Goal: Complete application form

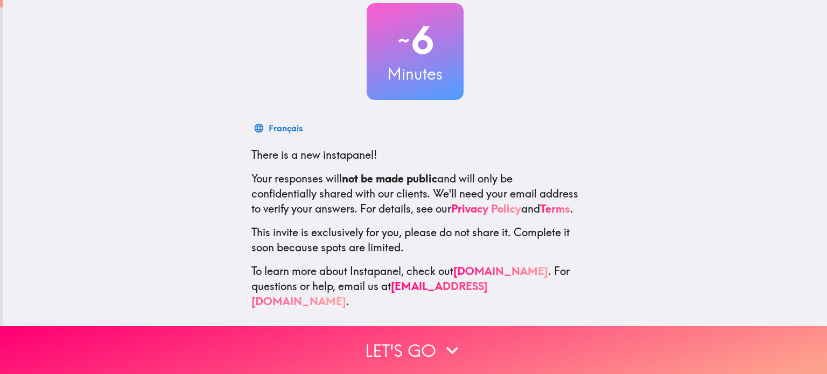
scroll to position [73, 0]
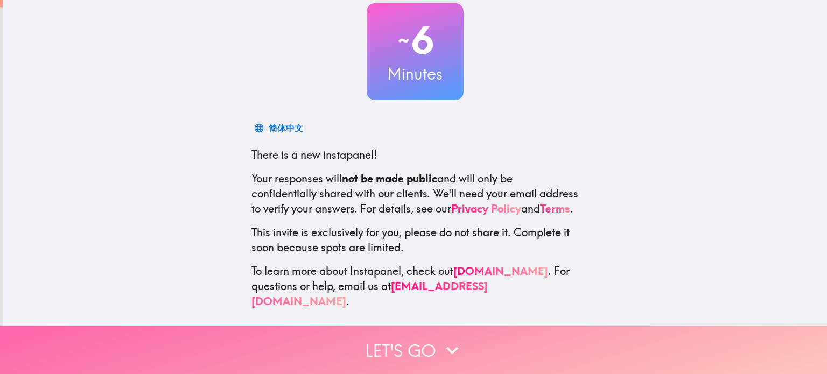
click at [424, 335] on button "Let's go" at bounding box center [413, 350] width 827 height 48
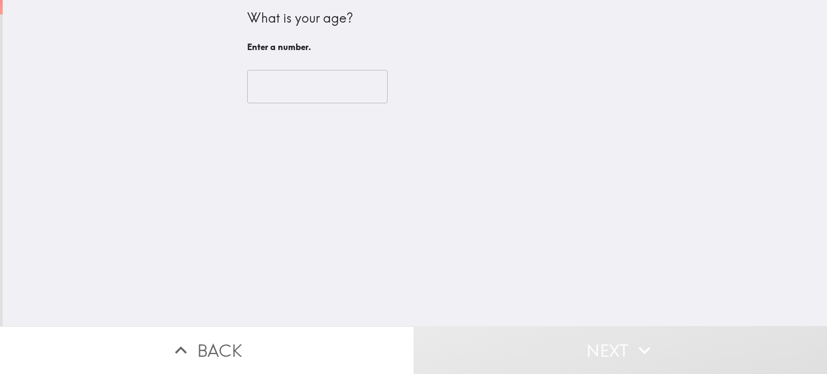
click at [317, 93] on input "number" at bounding box center [317, 86] width 141 height 33
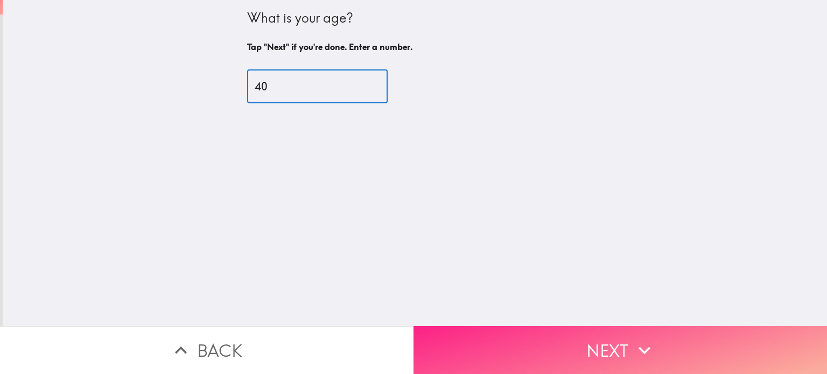
type input "40"
click at [503, 330] on button "Next" at bounding box center [619, 350] width 413 height 48
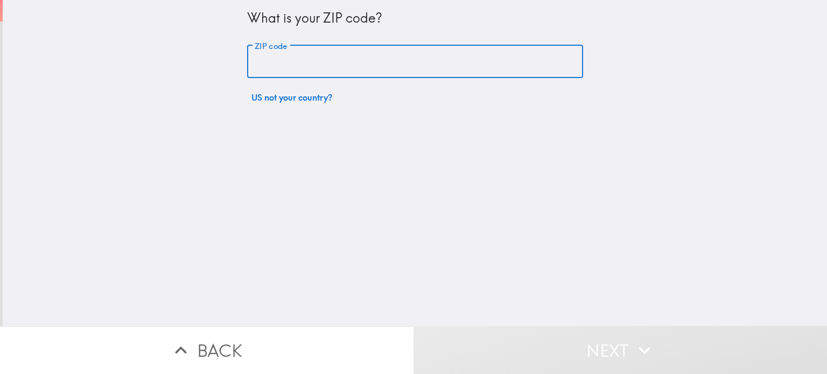
click at [312, 73] on input "ZIP code" at bounding box center [415, 61] width 336 height 33
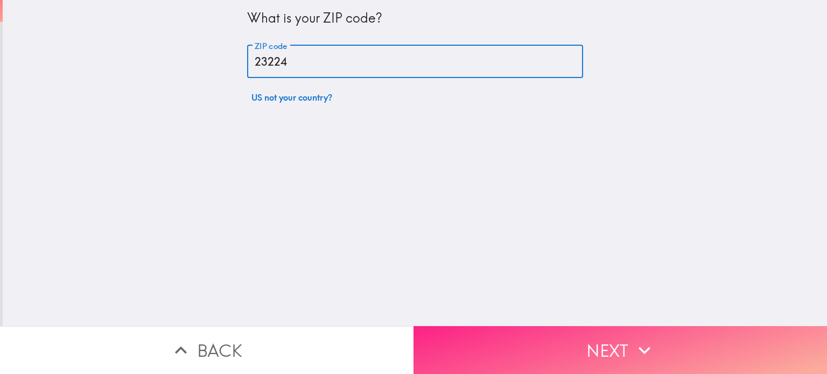
type input "23224"
click at [502, 347] on button "Next" at bounding box center [619, 350] width 413 height 48
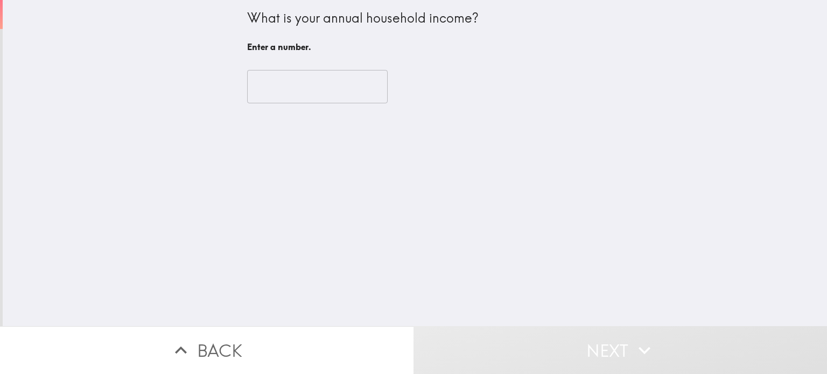
click at [314, 91] on input "number" at bounding box center [317, 86] width 141 height 33
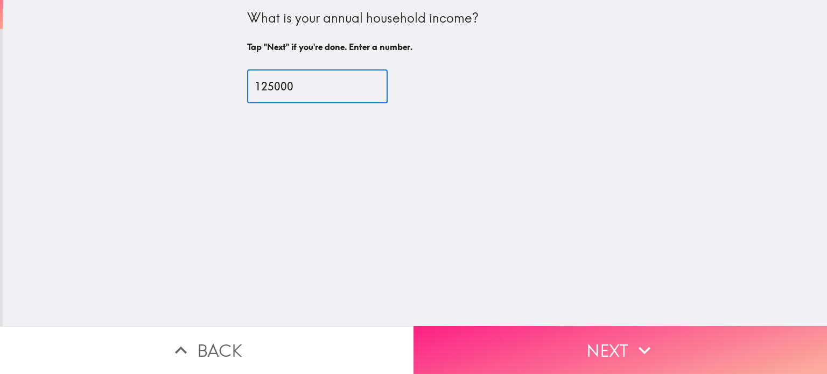
type input "125000"
click at [559, 331] on button "Next" at bounding box center [619, 350] width 413 height 48
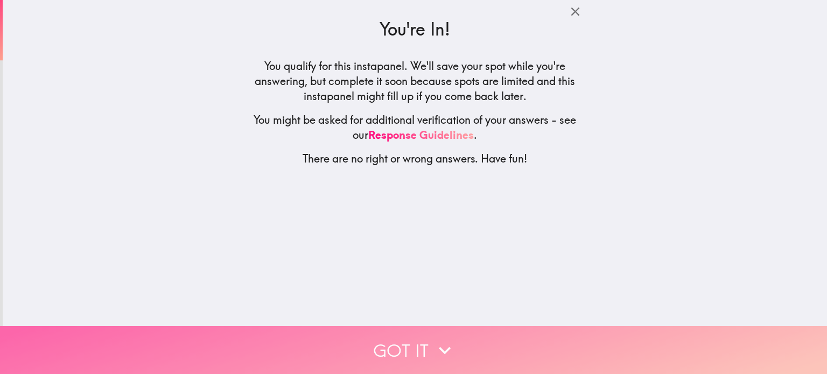
click at [396, 335] on button "Got it" at bounding box center [413, 350] width 827 height 48
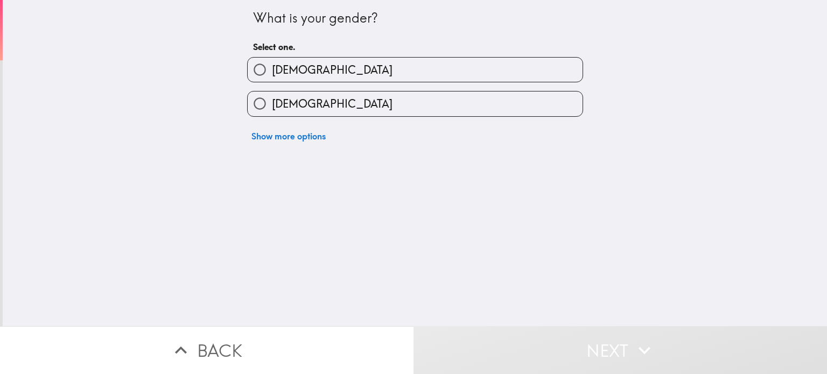
click at [361, 72] on label "[DEMOGRAPHIC_DATA]" at bounding box center [415, 70] width 335 height 24
click at [272, 72] on input "[DEMOGRAPHIC_DATA]" at bounding box center [260, 70] width 24 height 24
radio input "true"
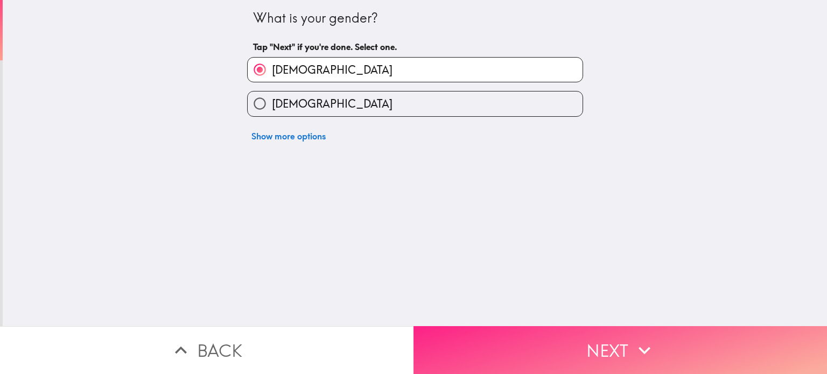
click at [467, 346] on button "Next" at bounding box center [619, 350] width 413 height 48
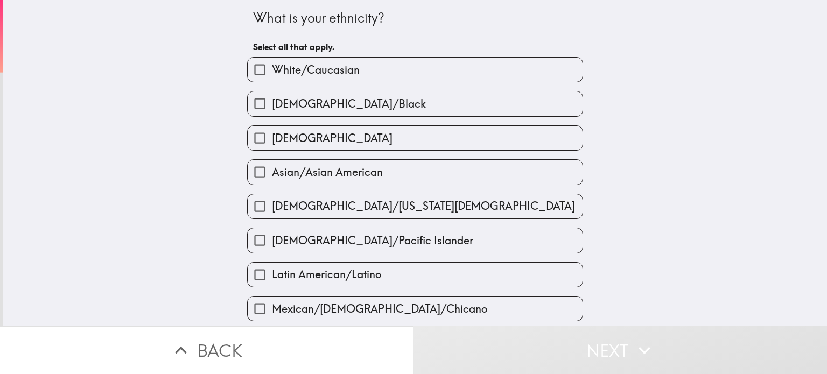
click at [353, 77] on label "White/Caucasian" at bounding box center [415, 70] width 335 height 24
click at [272, 77] on input "White/Caucasian" at bounding box center [260, 70] width 24 height 24
checkbox input "true"
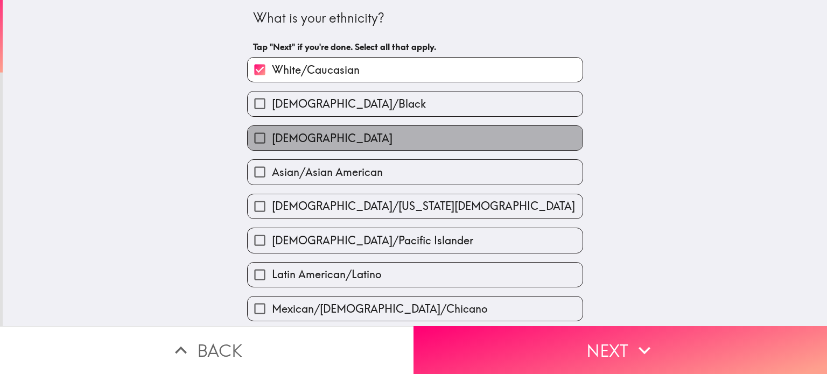
click at [358, 135] on label "[DEMOGRAPHIC_DATA]" at bounding box center [415, 138] width 335 height 24
click at [272, 135] on input "[DEMOGRAPHIC_DATA]" at bounding box center [260, 138] width 24 height 24
checkbox input "true"
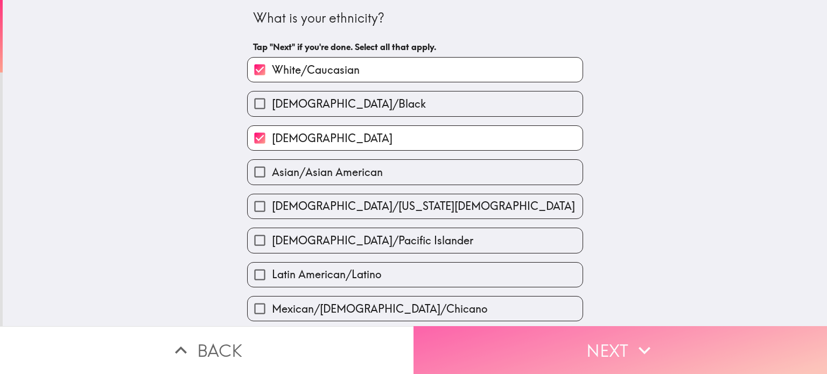
click at [474, 335] on button "Next" at bounding box center [619, 350] width 413 height 48
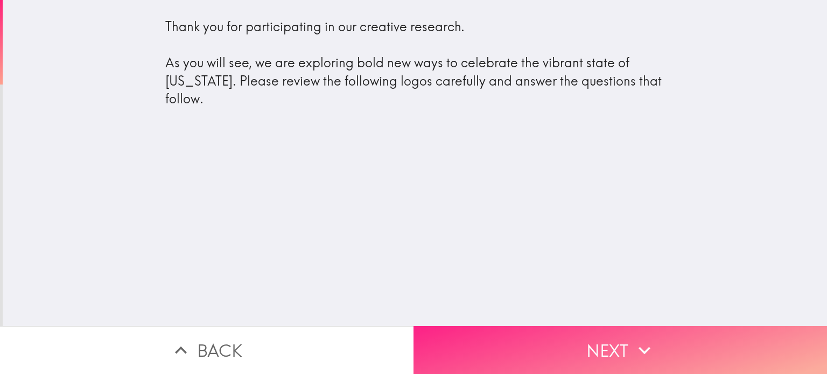
click at [534, 326] on button "Next" at bounding box center [619, 350] width 413 height 48
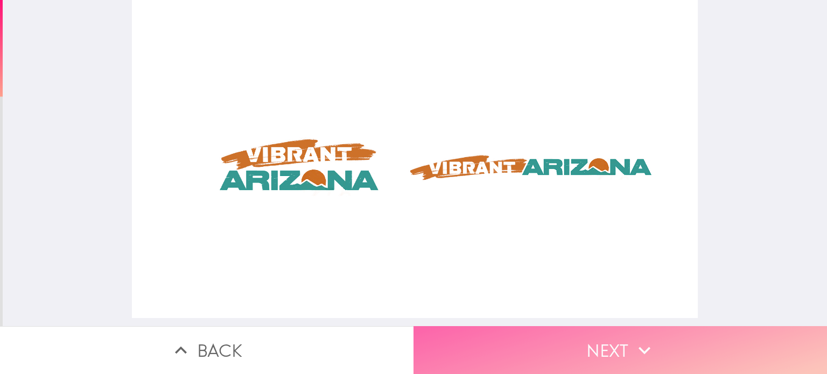
click at [557, 335] on button "Next" at bounding box center [619, 350] width 413 height 48
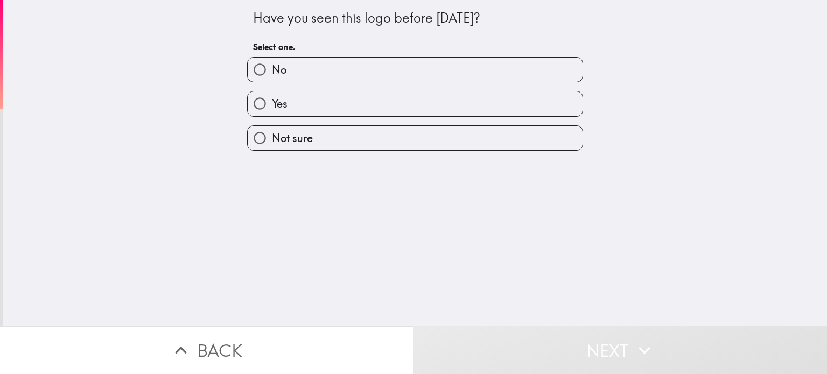
click at [387, 72] on label "No" at bounding box center [415, 70] width 335 height 24
click at [272, 72] on input "No" at bounding box center [260, 70] width 24 height 24
radio input "true"
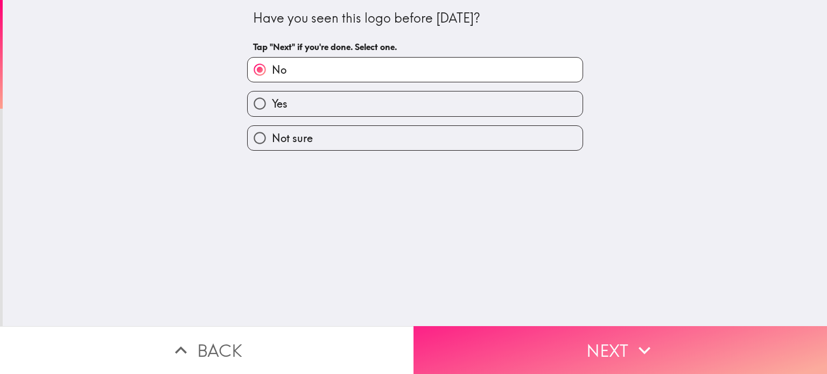
click at [493, 336] on button "Next" at bounding box center [619, 350] width 413 height 48
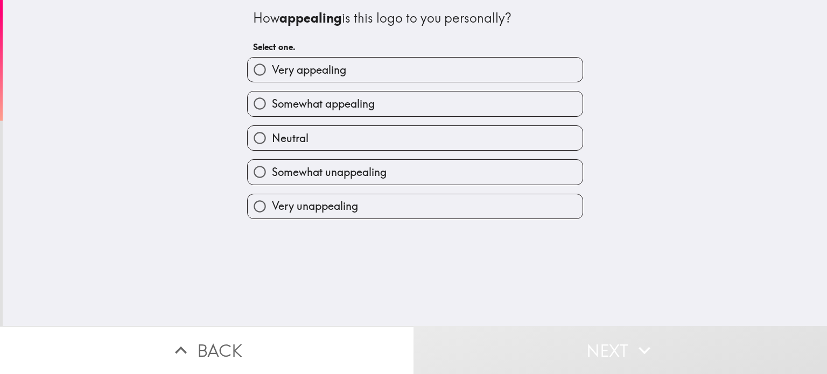
click at [367, 76] on label "Very appealing" at bounding box center [415, 70] width 335 height 24
click at [272, 76] on input "Very appealing" at bounding box center [260, 70] width 24 height 24
radio input "true"
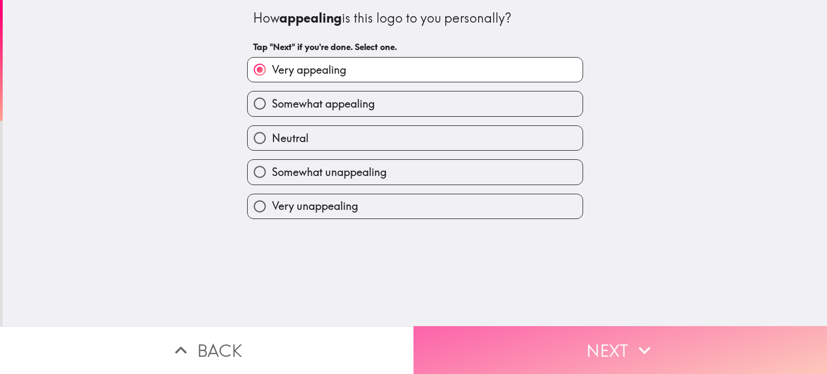
click at [514, 339] on button "Next" at bounding box center [619, 350] width 413 height 48
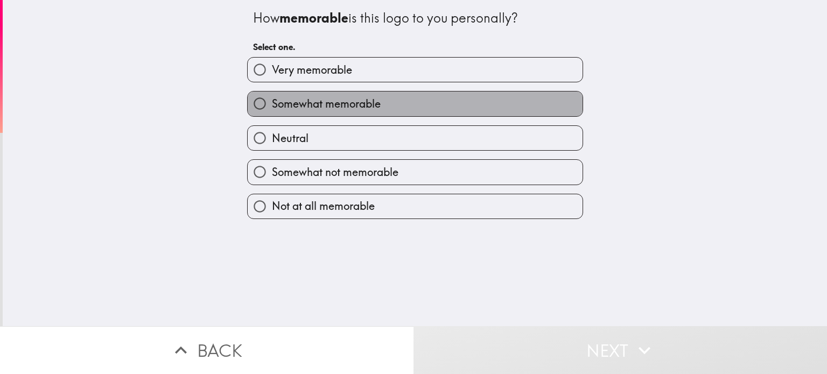
click at [420, 108] on label "Somewhat memorable" at bounding box center [415, 104] width 335 height 24
click at [272, 108] on input "Somewhat memorable" at bounding box center [260, 104] width 24 height 24
radio input "true"
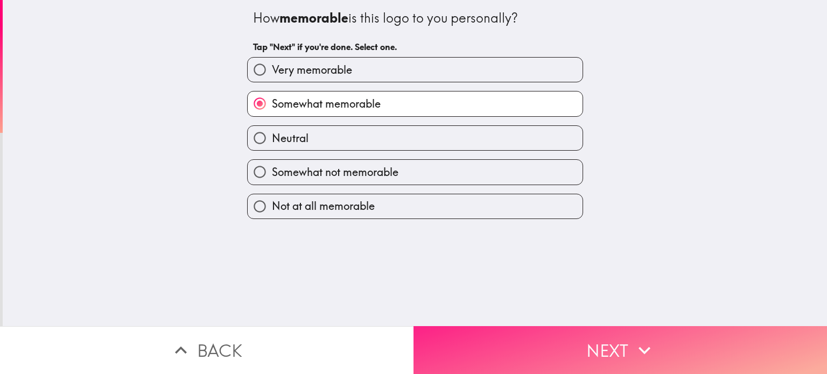
click at [501, 329] on button "Next" at bounding box center [619, 350] width 413 height 48
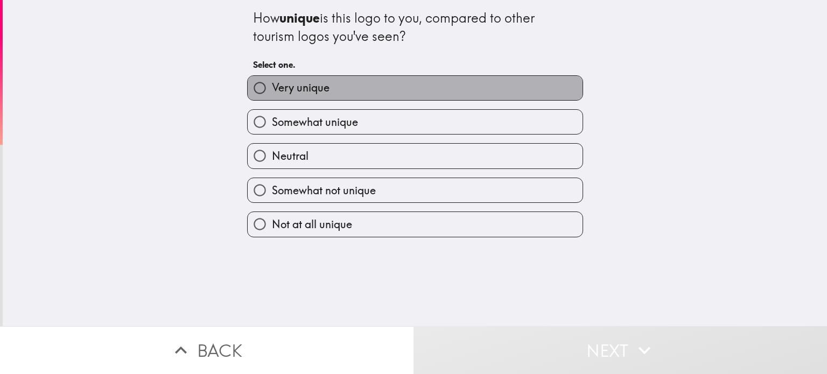
click at [433, 95] on label "Very unique" at bounding box center [415, 88] width 335 height 24
click at [272, 95] on input "Very unique" at bounding box center [260, 88] width 24 height 24
radio input "true"
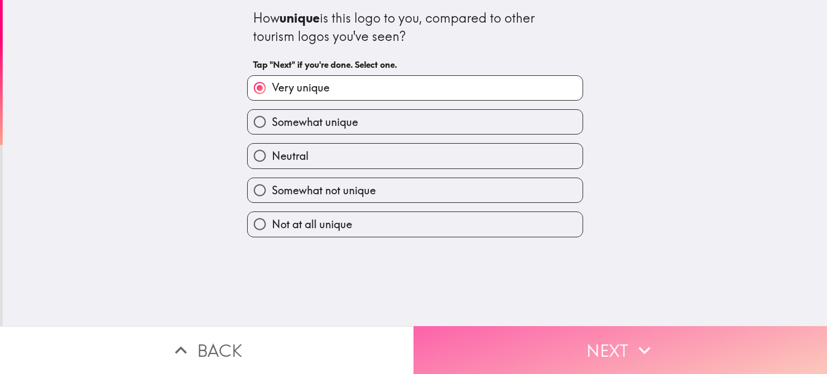
click at [503, 336] on button "Next" at bounding box center [619, 350] width 413 height 48
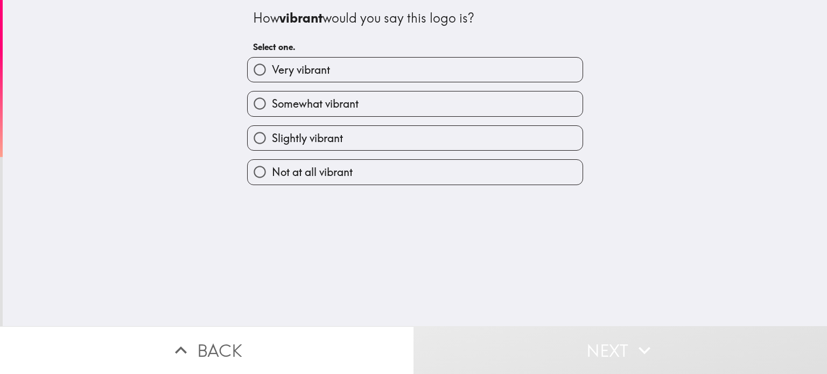
click at [405, 69] on label "Very vibrant" at bounding box center [415, 70] width 335 height 24
click at [272, 69] on input "Very vibrant" at bounding box center [260, 70] width 24 height 24
radio input "true"
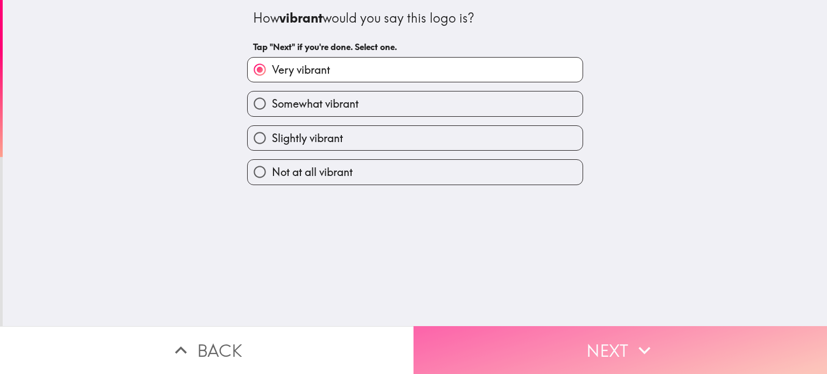
click at [497, 333] on button "Next" at bounding box center [619, 350] width 413 height 48
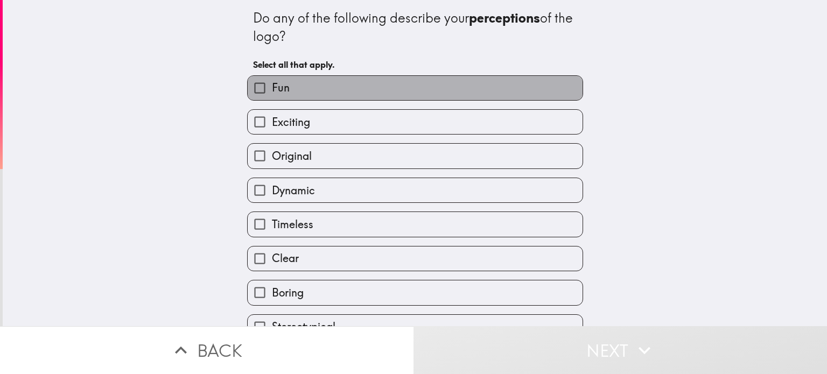
click at [422, 90] on label "Fun" at bounding box center [415, 88] width 335 height 24
click at [272, 90] on input "Fun" at bounding box center [260, 88] width 24 height 24
checkbox input "true"
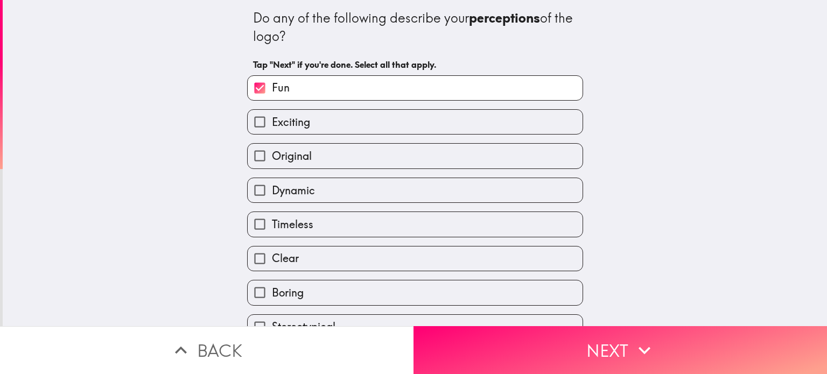
click at [423, 114] on label "Exciting" at bounding box center [415, 122] width 335 height 24
click at [272, 114] on input "Exciting" at bounding box center [260, 122] width 24 height 24
checkbox input "true"
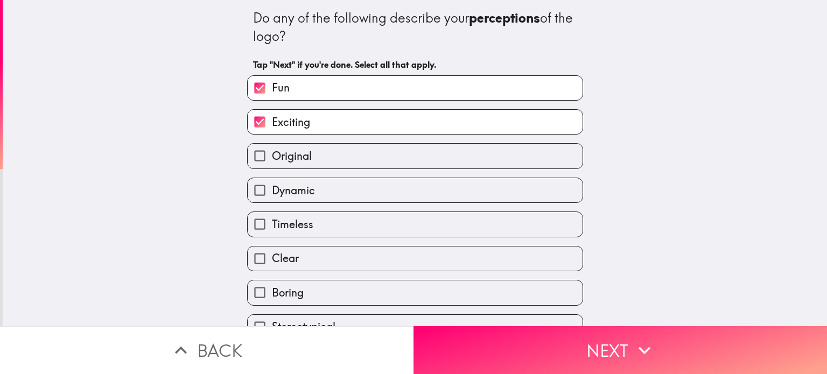
click at [423, 151] on label "Original" at bounding box center [415, 156] width 335 height 24
click at [272, 151] on input "Original" at bounding box center [260, 156] width 24 height 24
checkbox input "true"
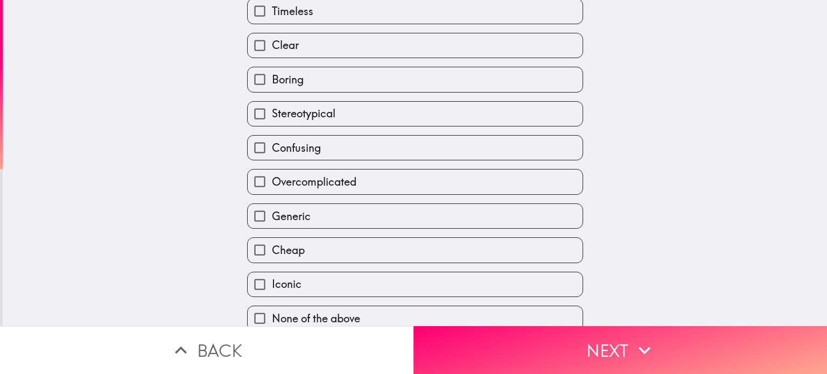
scroll to position [223, 0]
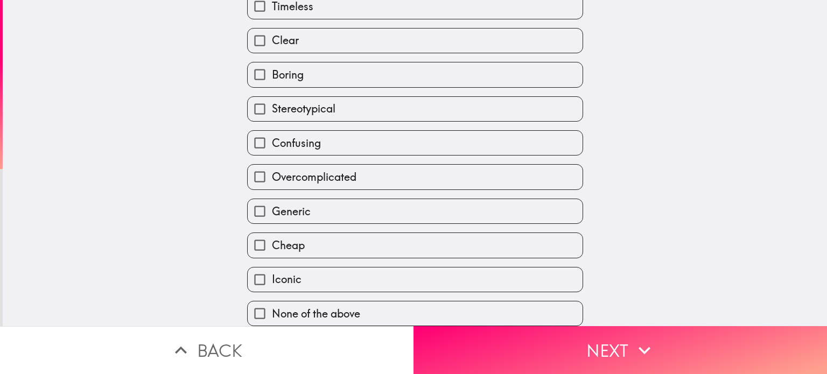
click at [383, 268] on label "Iconic" at bounding box center [415, 280] width 335 height 24
click at [272, 268] on input "Iconic" at bounding box center [260, 280] width 24 height 24
checkbox input "true"
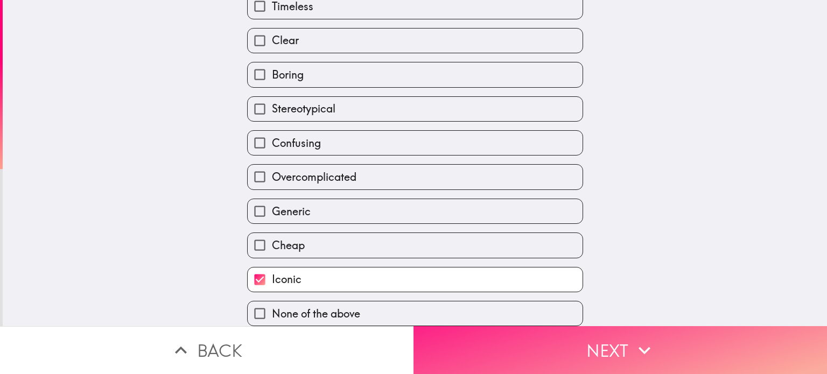
click at [479, 334] on button "Next" at bounding box center [619, 350] width 413 height 48
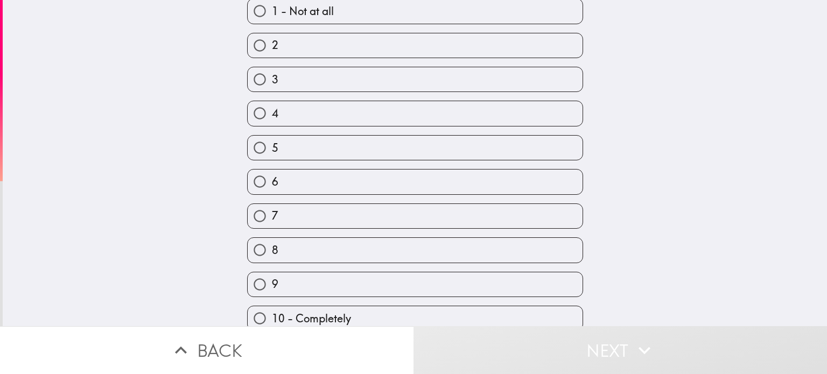
scroll to position [106, 0]
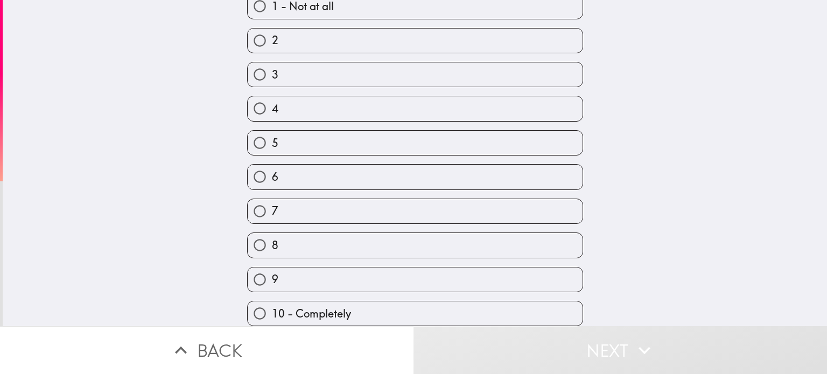
click at [407, 241] on label "8" at bounding box center [415, 245] width 335 height 24
click at [272, 241] on input "8" at bounding box center [260, 245] width 24 height 24
radio input "true"
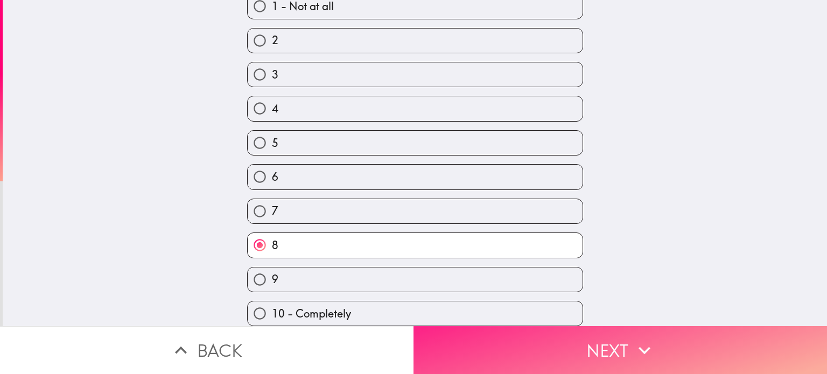
click at [468, 343] on button "Next" at bounding box center [619, 350] width 413 height 48
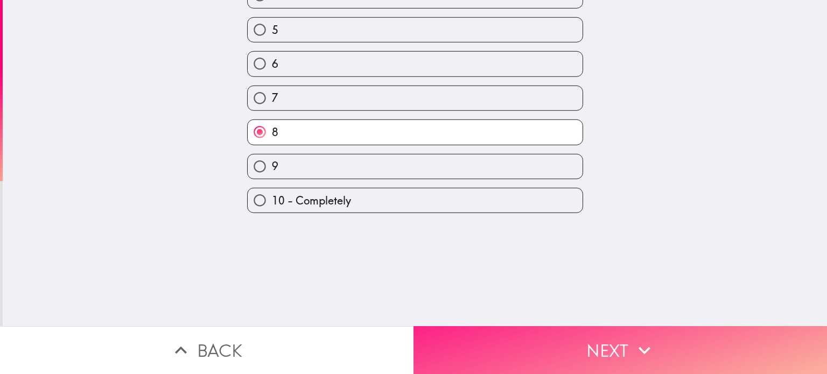
scroll to position [0, 0]
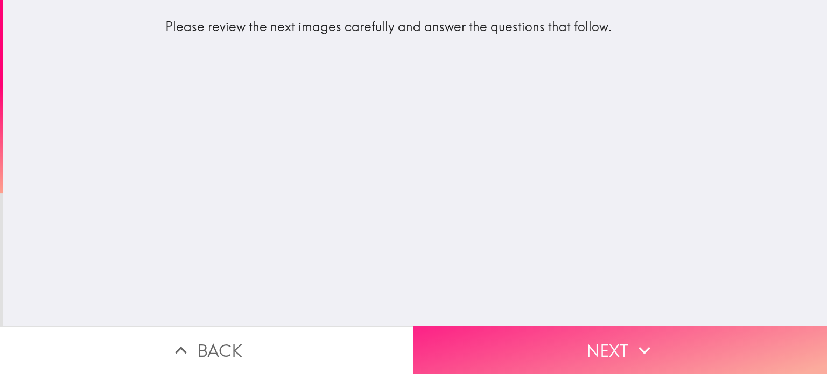
click at [567, 347] on button "Next" at bounding box center [619, 350] width 413 height 48
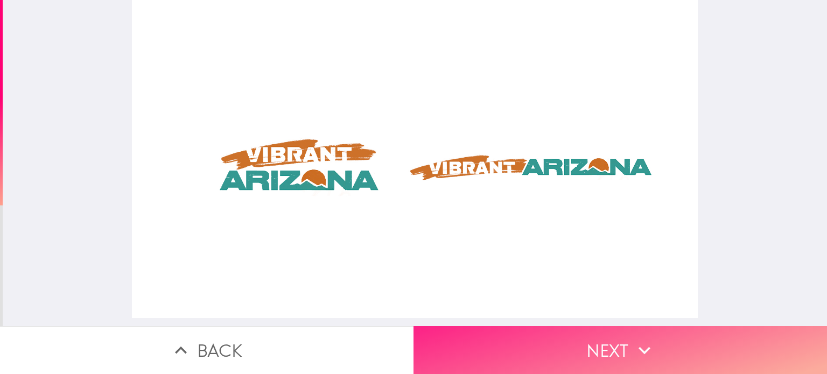
click at [562, 335] on button "Next" at bounding box center [619, 350] width 413 height 48
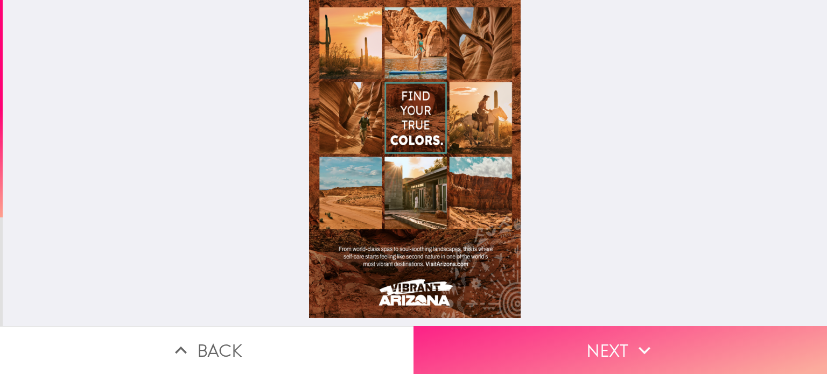
click at [620, 346] on button "Next" at bounding box center [619, 350] width 413 height 48
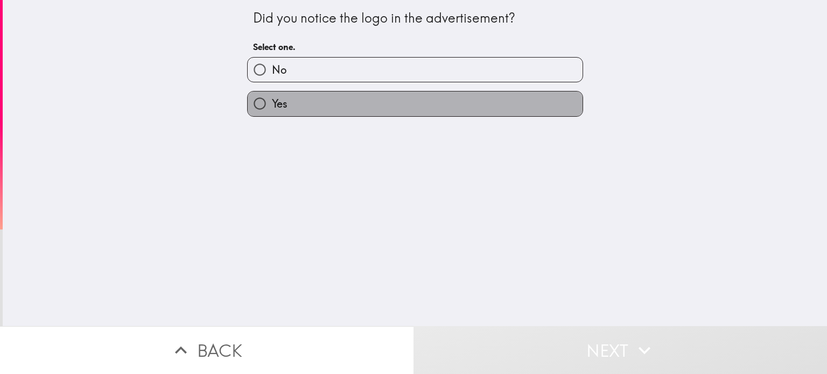
click at [454, 103] on label "Yes" at bounding box center [415, 104] width 335 height 24
click at [272, 103] on input "Yes" at bounding box center [260, 104] width 24 height 24
radio input "true"
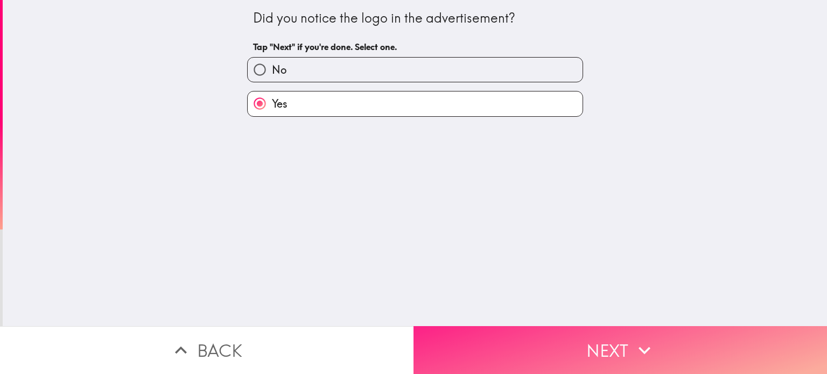
click at [495, 340] on button "Next" at bounding box center [619, 350] width 413 height 48
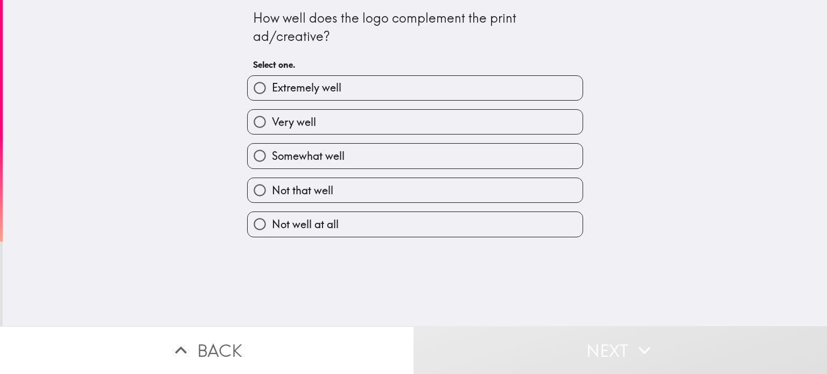
click at [390, 83] on label "Extremely well" at bounding box center [415, 88] width 335 height 24
click at [272, 83] on input "Extremely well" at bounding box center [260, 88] width 24 height 24
radio input "true"
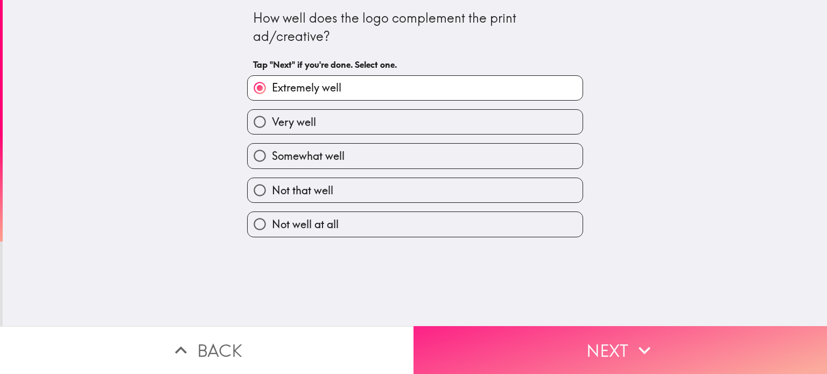
click at [514, 339] on button "Next" at bounding box center [619, 350] width 413 height 48
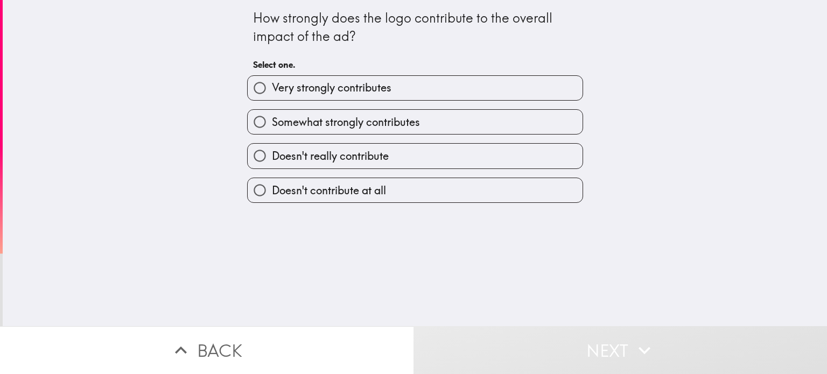
click at [386, 84] on label "Very strongly contributes" at bounding box center [415, 88] width 335 height 24
click at [272, 84] on input "Very strongly contributes" at bounding box center [260, 88] width 24 height 24
radio input "true"
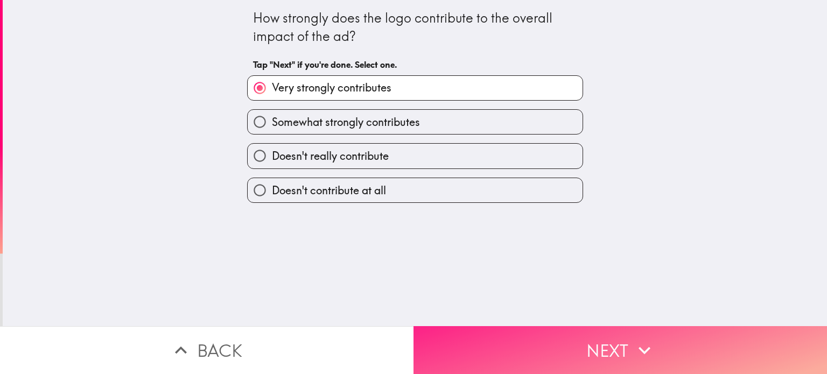
click at [516, 339] on button "Next" at bounding box center [619, 350] width 413 height 48
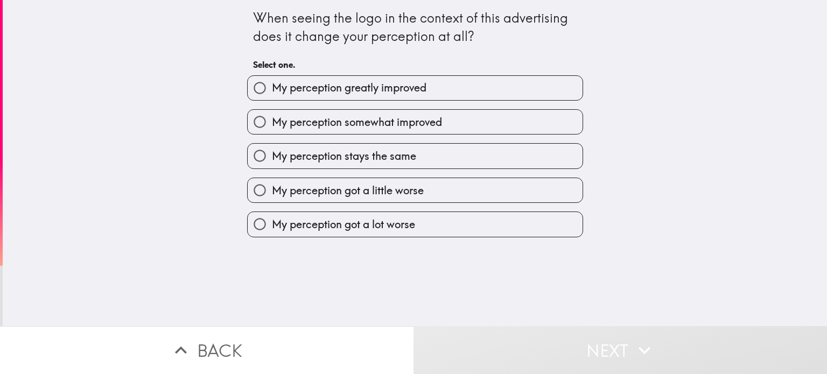
click at [405, 101] on div "My perception somewhat improved" at bounding box center [411, 118] width 345 height 34
click at [403, 94] on span "My perception greatly improved" at bounding box center [349, 87] width 155 height 15
click at [272, 94] on input "My perception greatly improved" at bounding box center [260, 88] width 24 height 24
radio input "true"
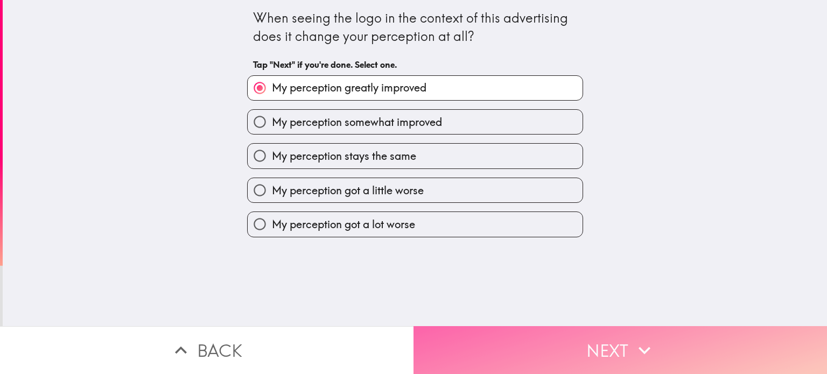
click at [523, 357] on button "Next" at bounding box center [619, 350] width 413 height 48
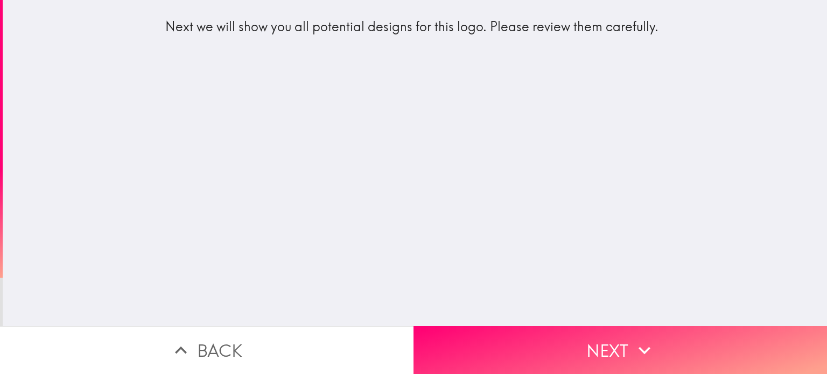
click at [477, 291] on div "Next we will show you all potential designs for this logo. Please review them c…" at bounding box center [415, 163] width 824 height 326
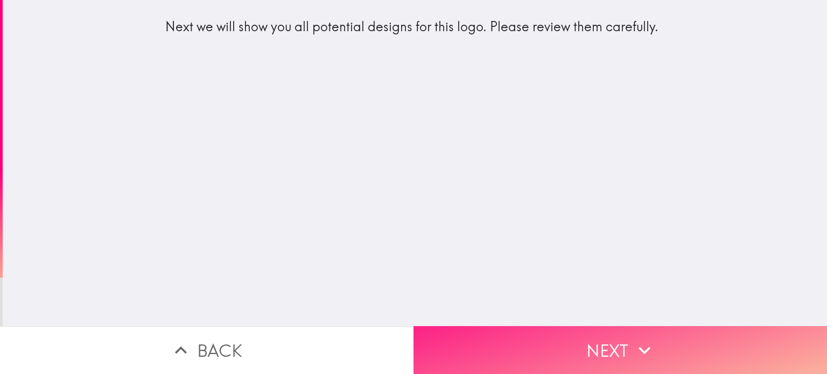
click at [485, 326] on button "Next" at bounding box center [619, 350] width 413 height 48
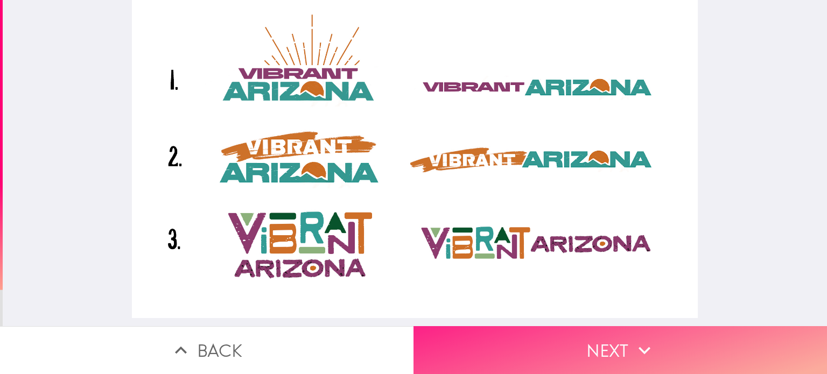
click at [536, 338] on button "Next" at bounding box center [619, 350] width 413 height 48
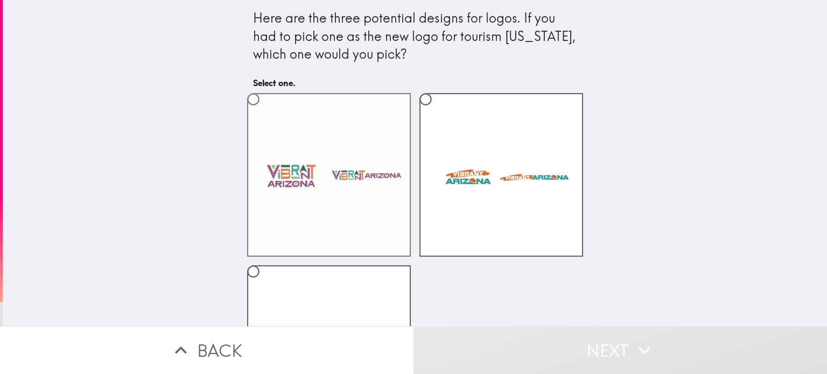
click at [361, 171] on label at bounding box center [329, 175] width 164 height 164
click at [265, 111] on input "radio" at bounding box center [253, 99] width 24 height 24
radio input "true"
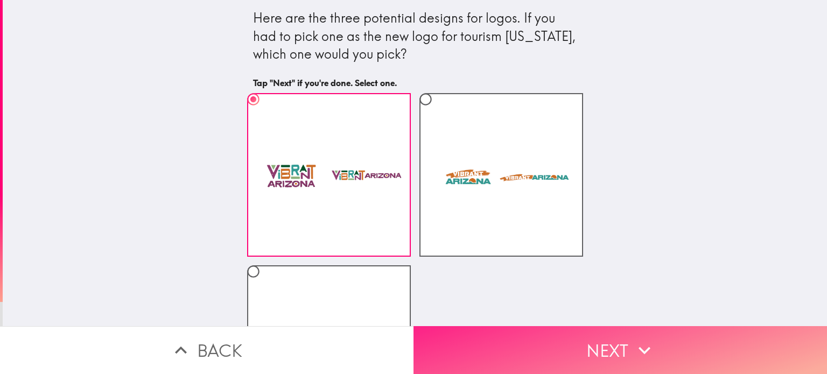
click at [570, 338] on button "Next" at bounding box center [619, 350] width 413 height 48
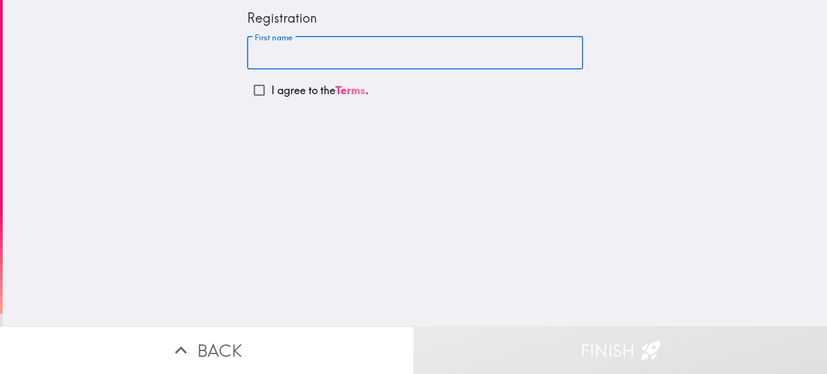
click at [377, 54] on input "First name" at bounding box center [415, 53] width 336 height 33
type input "[PERSON_NAME]"
click at [301, 99] on label "I agree to the Terms ." at bounding box center [415, 90] width 336 height 24
click at [271, 99] on input "I agree to the Terms ." at bounding box center [259, 90] width 24 height 24
checkbox input "true"
